Goal: Task Accomplishment & Management: Manage account settings

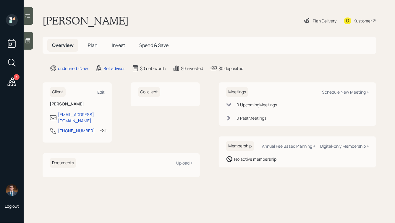
click at [29, 38] on icon at bounding box center [28, 41] width 6 height 6
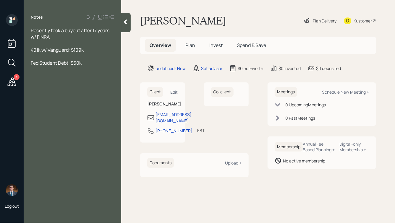
click at [32, 30] on span "Recently took a buyout after 17 years w/ FINRA" at bounding box center [70, 33] width 79 height 13
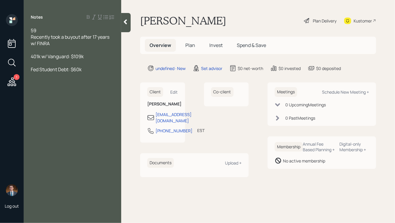
click at [87, 70] on div "Fed Student Debt: $60k" at bounding box center [72, 69] width 83 height 6
click at [43, 31] on div "59" at bounding box center [72, 30] width 83 height 6
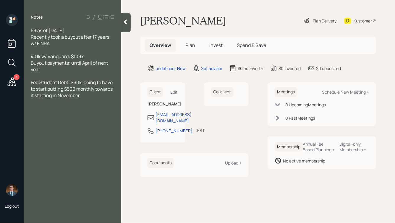
click at [54, 43] on div "Recently took a buyout after 17 years w/ FINRA" at bounding box center [72, 40] width 83 height 13
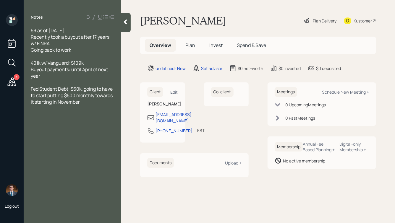
click at [127, 29] on div at bounding box center [125, 22] width 9 height 19
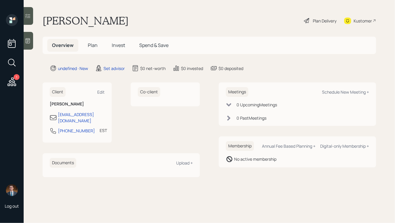
drag, startPoint x: 149, startPoint y: 19, endPoint x: 35, endPoint y: 19, distance: 113.4
click at [35, 19] on main "[PERSON_NAME] Plan Delivery Kustomer Overview Plan Invest Spend & Save undefine…" at bounding box center [209, 111] width 371 height 223
click at [71, 13] on main "[PERSON_NAME] Plan Delivery Kustomer Overview Plan Invest Spend & Save undefine…" at bounding box center [209, 111] width 371 height 223
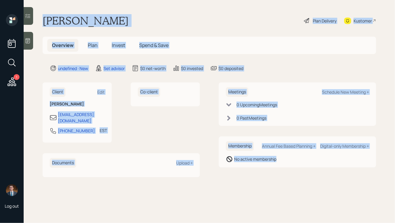
drag, startPoint x: 42, startPoint y: 18, endPoint x: 298, endPoint y: 180, distance: 302.5
click at [298, 180] on main "[PERSON_NAME] Plan Delivery Kustomer Overview Plan Invest Spend & Save undefine…" at bounding box center [209, 111] width 371 height 223
drag, startPoint x: 326, startPoint y: 178, endPoint x: 181, endPoint y: -1, distance: 230.2
click at [181, 0] on html "1 Log out [PERSON_NAME] Plan Delivery Kustomer Overview Plan Invest Spend & Sav…" at bounding box center [197, 111] width 395 height 223
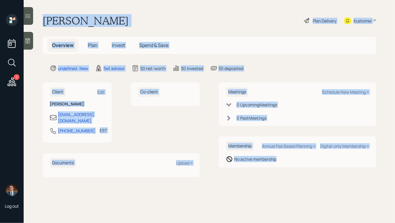
click at [173, 21] on div "[PERSON_NAME] Plan Delivery Kustomer" at bounding box center [209, 20] width 333 height 13
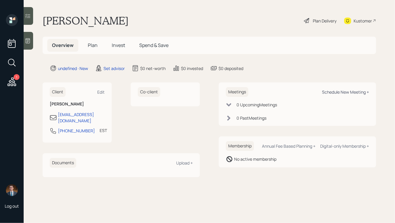
click at [347, 92] on div "Schedule New Meeting +" at bounding box center [345, 92] width 47 height 6
select select "round-[PERSON_NAME]"
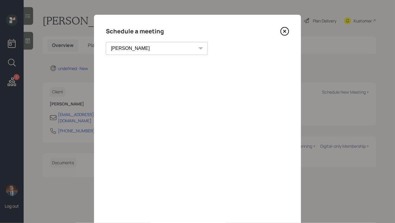
click at [284, 32] on icon at bounding box center [284, 31] width 9 height 9
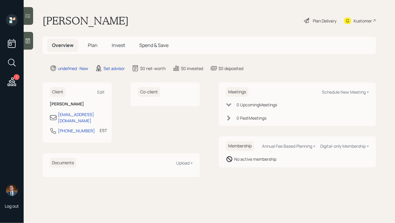
click at [26, 43] on icon at bounding box center [28, 41] width 6 height 6
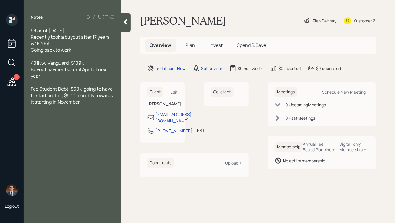
click at [75, 30] on div "59 as of [DATE] Recently took a buyout after 17 years w/ FINRA Going back to wo…" at bounding box center [72, 40] width 83 height 26
click at [76, 51] on div "59 as of [DATE], widowed Recently took a buyout after 17 years w/ FINRA Going b…" at bounding box center [72, 40] width 83 height 26
click at [70, 74] on div "401k w/ Vanguard: $109k Buyout payments: until April of next year" at bounding box center [72, 69] width 83 height 19
click at [71, 70] on span "401k w/ Vanguard: $109k Buyout payments: until April of next year" at bounding box center [70, 69] width 78 height 19
click at [110, 76] on div "401k w/ Vanguard: $109k Buyout payments: $1159 after taxes ever 2 weeks, until …" at bounding box center [72, 69] width 83 height 19
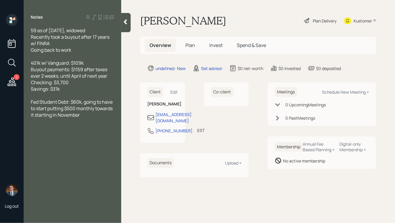
click at [93, 116] on div "Fed Student Debt: $60k, going to have to start putting $500 monthly towards it …" at bounding box center [72, 108] width 83 height 19
click at [61, 122] on div "Fed Student Debt: $60k, going to have to start putting $500 monthly towards it …" at bounding box center [72, 112] width 83 height 26
click at [127, 23] on icon at bounding box center [125, 21] width 3 height 5
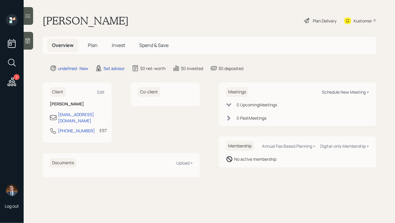
click at [344, 92] on div "Schedule New Meeting +" at bounding box center [345, 92] width 47 height 6
select select "round-[PERSON_NAME]"
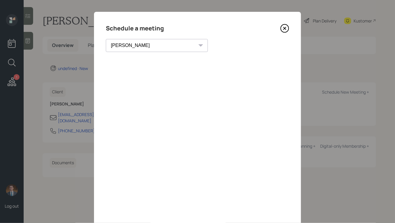
scroll to position [2, 0]
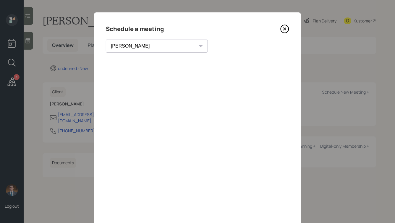
click at [285, 30] on icon at bounding box center [284, 29] width 9 height 9
